Goal: Book appointment/travel/reservation

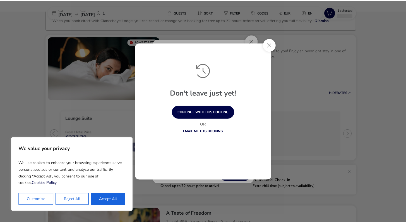
scroll to position [44, 0]
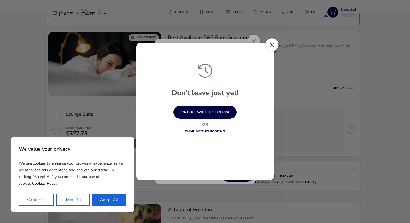
click at [271, 45] on button "Close" at bounding box center [272, 44] width 13 height 13
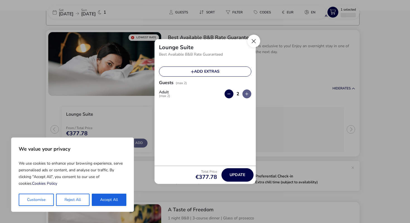
click at [256, 42] on button "Close" at bounding box center [254, 41] width 13 height 13
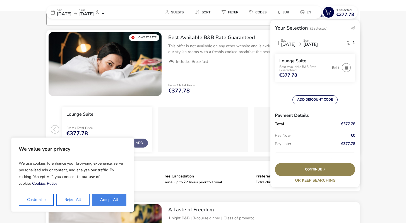
click at [107, 198] on button "Accept All" at bounding box center [109, 199] width 35 height 12
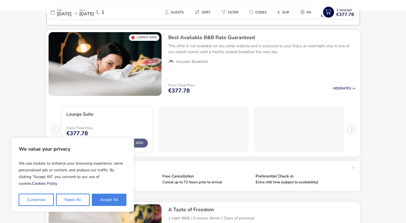
checkbox input "true"
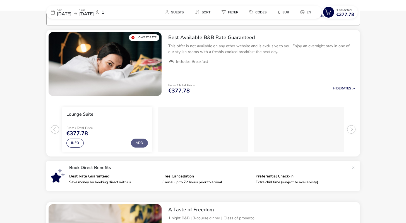
click at [71, 11] on span "25 Oct 2025" at bounding box center [64, 14] width 15 height 6
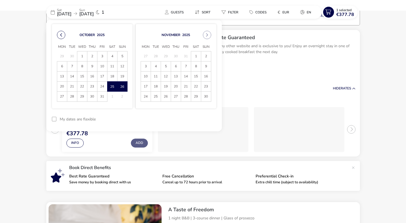
click at [62, 33] on button "Previous Month" at bounding box center [61, 35] width 8 height 8
click at [206, 36] on button "Next Month" at bounding box center [207, 35] width 8 height 8
click at [74, 56] on td "30" at bounding box center [72, 56] width 10 height 10
click at [60, 33] on button "Previous Month" at bounding box center [61, 35] width 8 height 8
click at [70, 95] on span "30" at bounding box center [72, 97] width 10 height 10
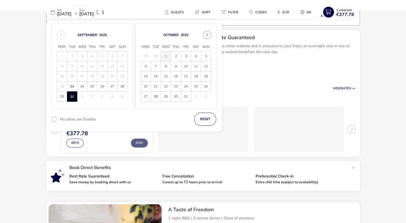
click at [166, 59] on span "1" at bounding box center [166, 56] width 10 height 10
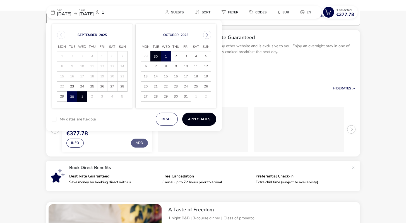
click at [196, 118] on button "Apply Dates" at bounding box center [199, 118] width 34 height 13
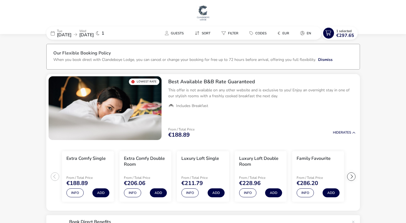
click at [208, 10] on img at bounding box center [203, 12] width 14 height 17
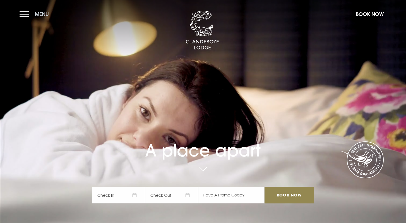
click at [34, 17] on button "Menu" at bounding box center [36, 14] width 32 height 12
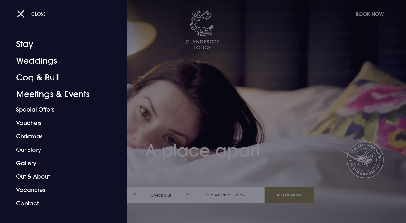
click at [20, 12] on button "Close" at bounding box center [31, 13] width 29 height 11
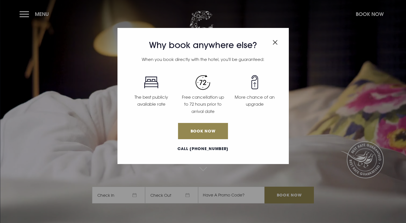
click at [280, 40] on h3 "Why book anywhere else?" at bounding box center [203, 45] width 155 height 10
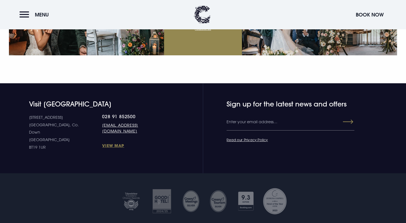
scroll to position [2053, 0]
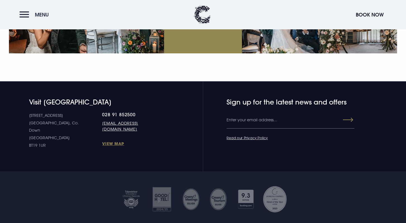
click at [21, 16] on button "Menu" at bounding box center [36, 15] width 32 height 12
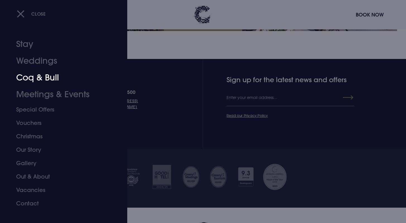
scroll to position [2082, 0]
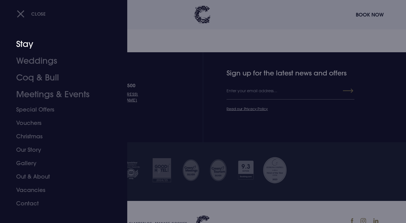
click at [23, 48] on link "Stay" at bounding box center [60, 44] width 88 height 17
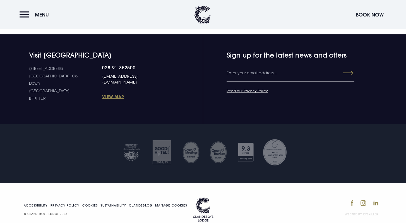
scroll to position [2392, 0]
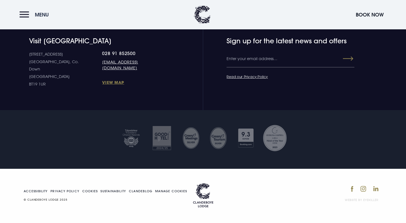
click at [23, 17] on button "Menu" at bounding box center [36, 15] width 32 height 12
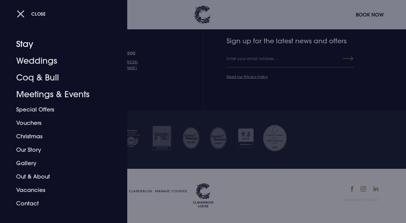
click at [21, 16] on button "Close" at bounding box center [31, 13] width 29 height 11
